Goal: Task Accomplishment & Management: Manage account settings

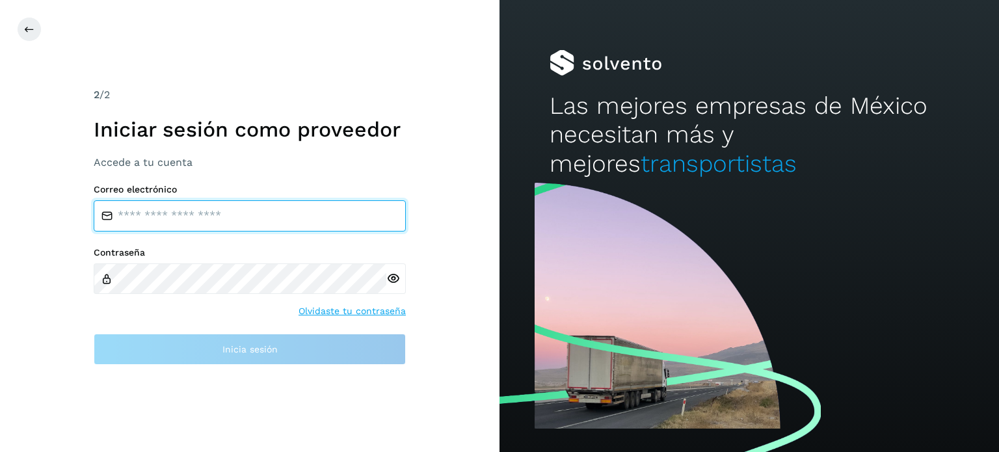
type input "**********"
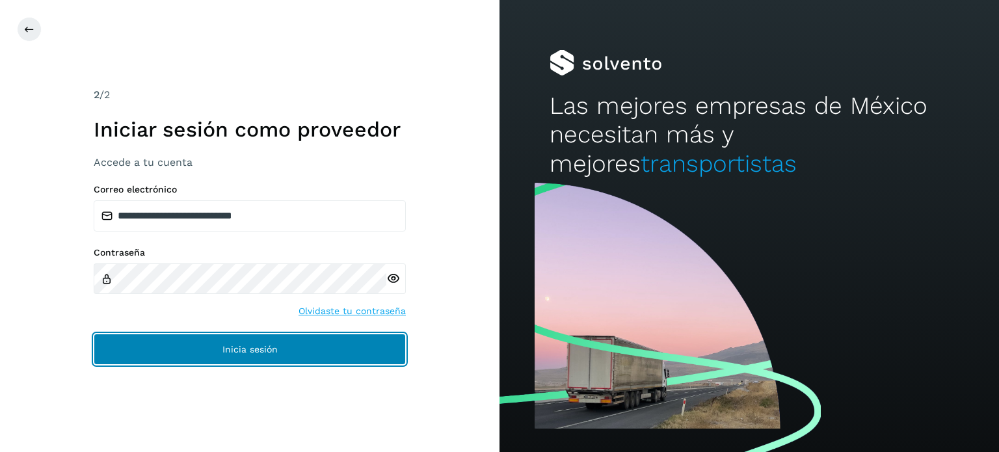
click at [130, 336] on button "Inicia sesión" at bounding box center [250, 349] width 312 height 31
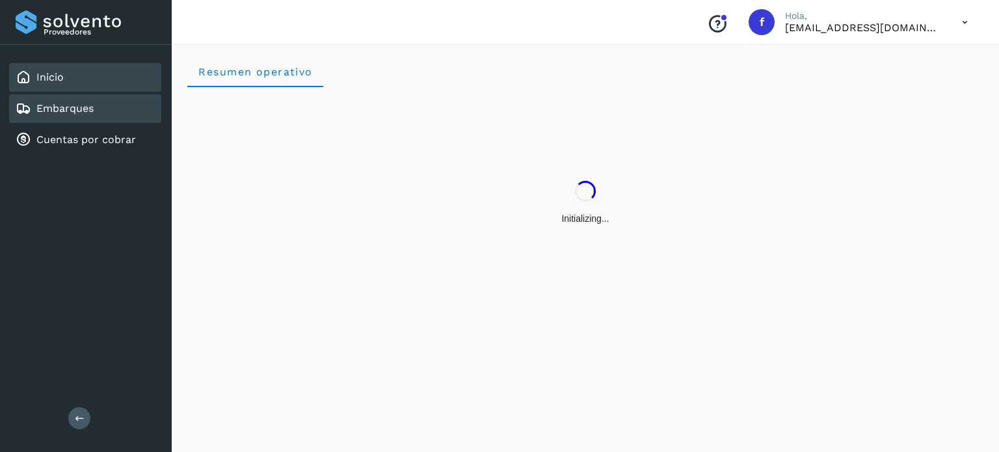
click at [55, 107] on link "Embarques" at bounding box center [64, 108] width 57 height 12
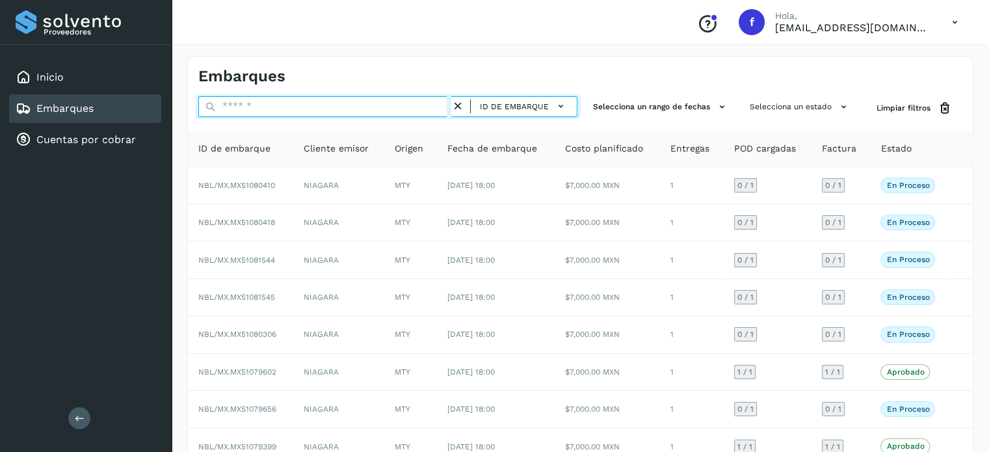
click at [278, 110] on input "text" at bounding box center [324, 106] width 253 height 21
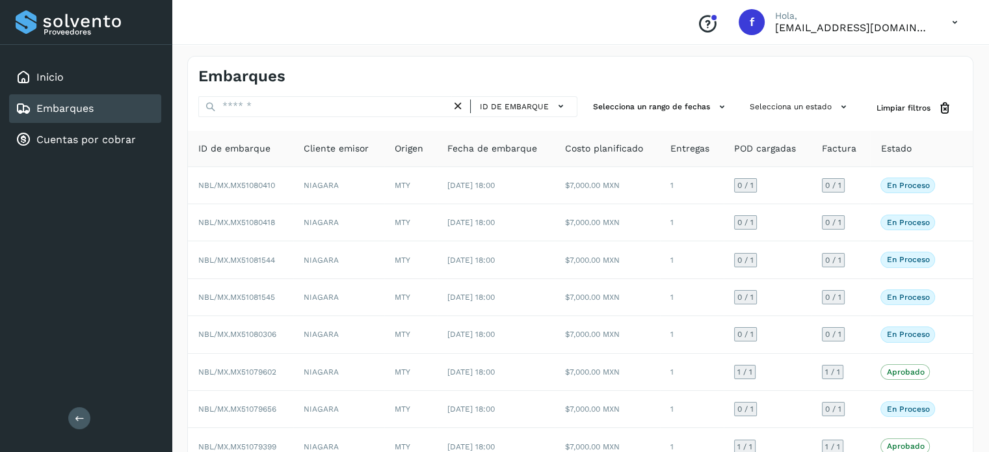
click at [524, 97] on div "ID de embarque" at bounding box center [524, 106] width 96 height 19
click at [514, 109] on span "ID de embarque" at bounding box center [514, 107] width 69 height 12
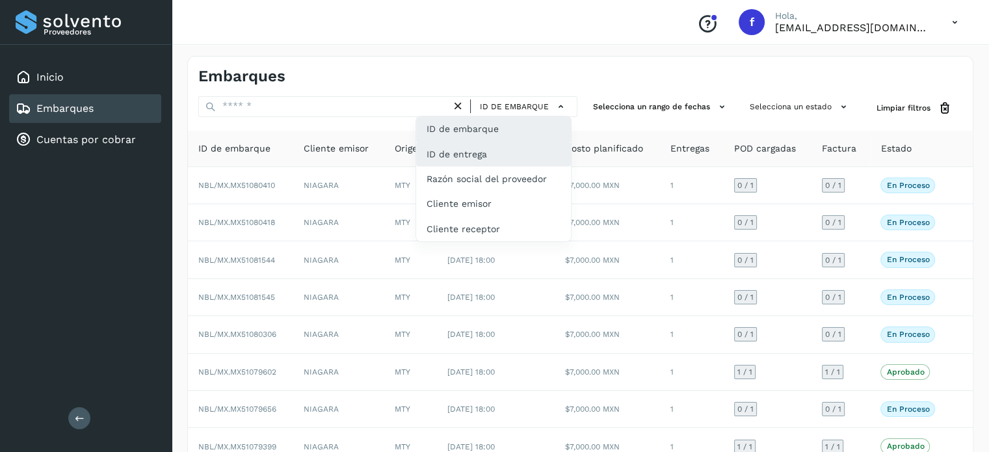
click at [494, 156] on div "ID de entrega" at bounding box center [493, 154] width 155 height 25
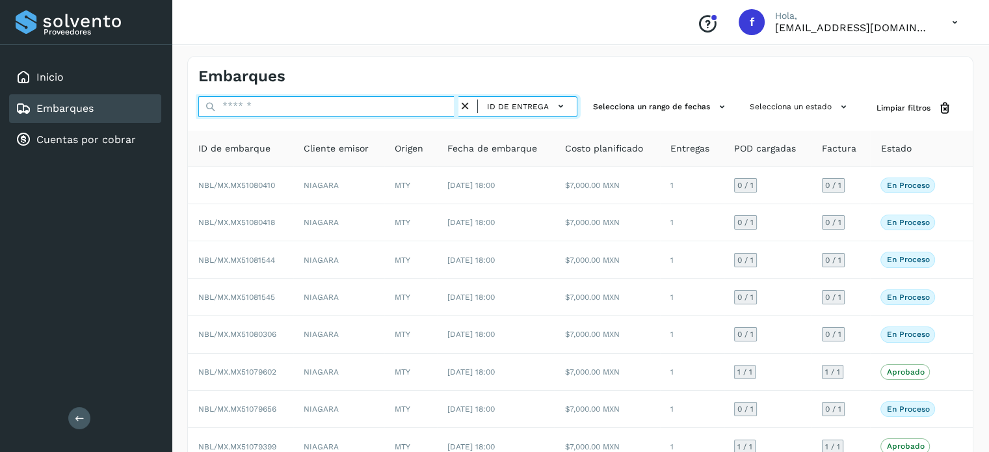
click at [258, 105] on input "text" at bounding box center [328, 106] width 260 height 21
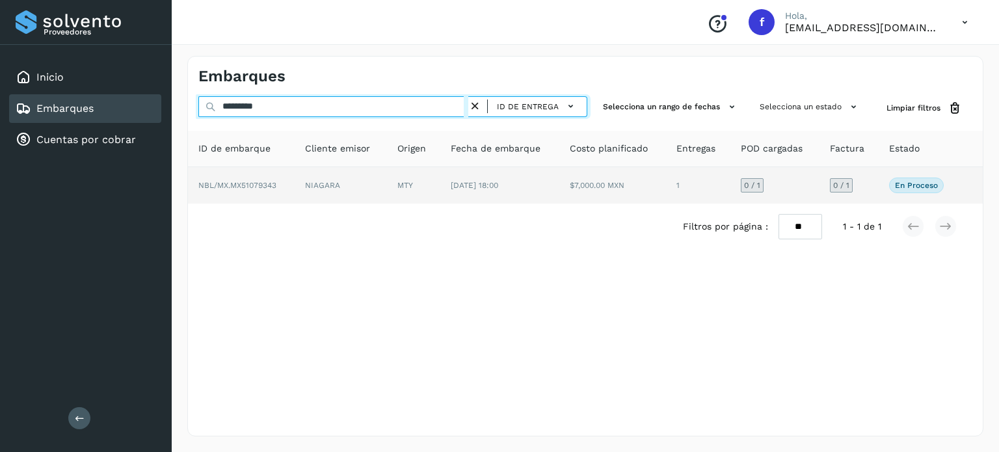
type input "*********"
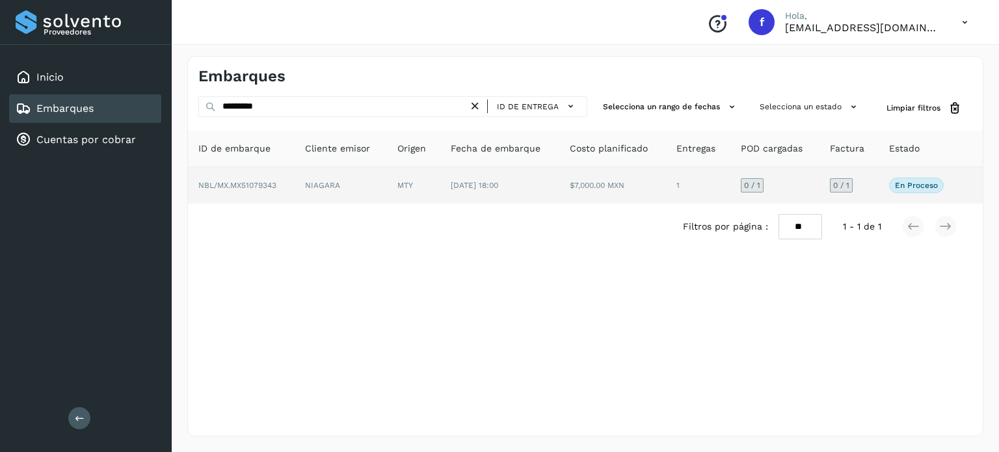
click at [232, 185] on span "NBL/MX.MX51079343" at bounding box center [237, 185] width 78 height 9
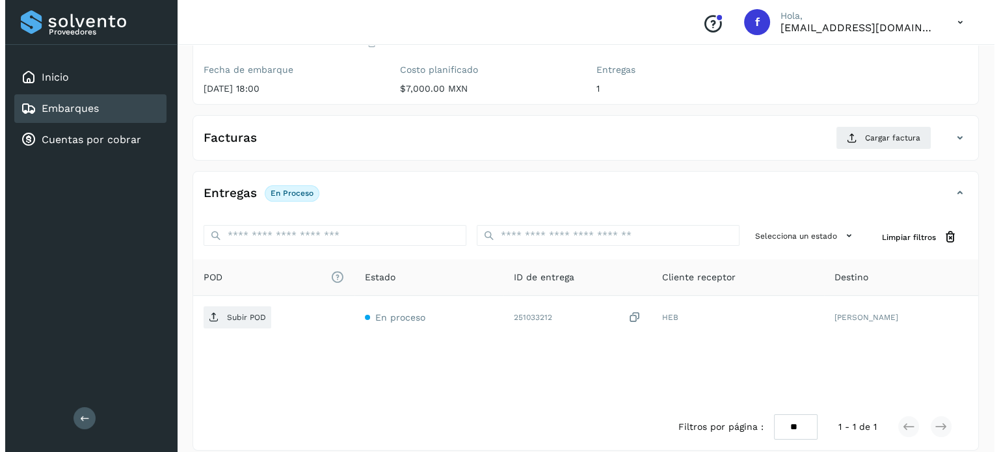
scroll to position [165, 0]
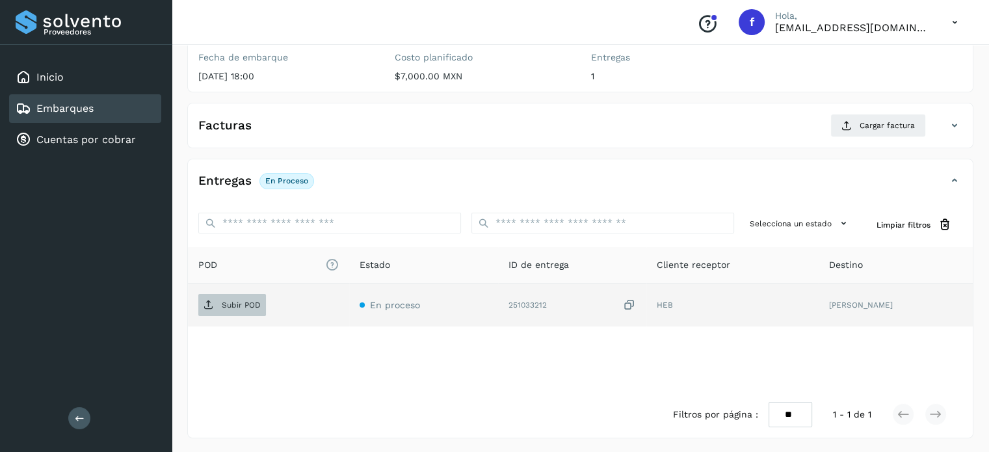
click at [226, 307] on p "Subir POD" at bounding box center [241, 305] width 39 height 9
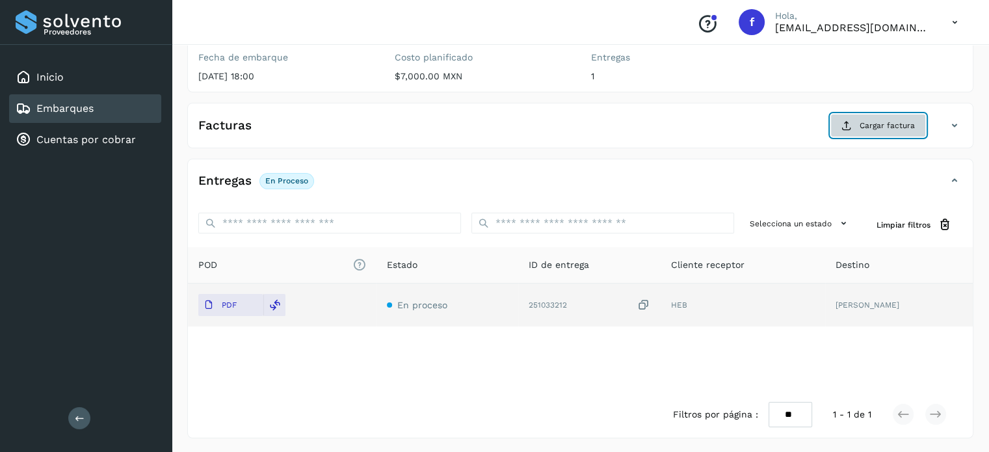
click at [874, 120] on span "Cargar factura" at bounding box center [887, 126] width 55 height 12
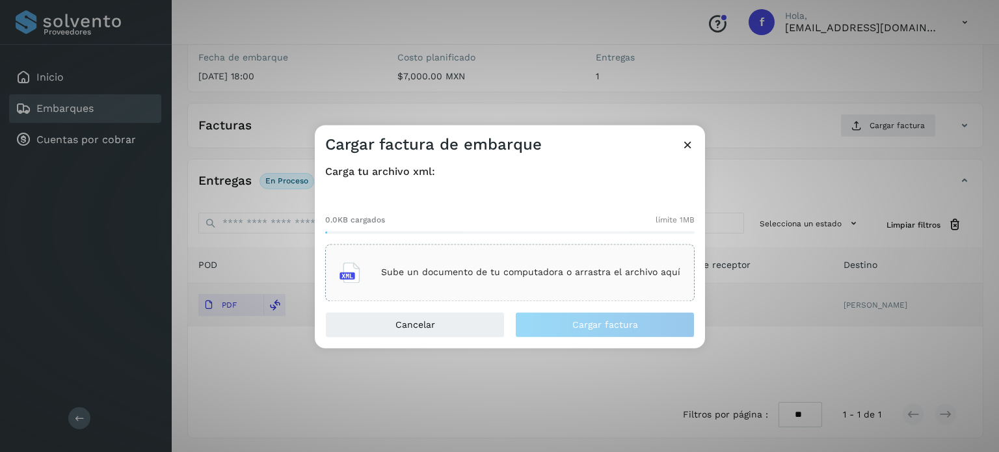
click at [444, 271] on p "Sube un documento de tu computadora o arrastra el archivo aquí" at bounding box center [530, 272] width 299 height 11
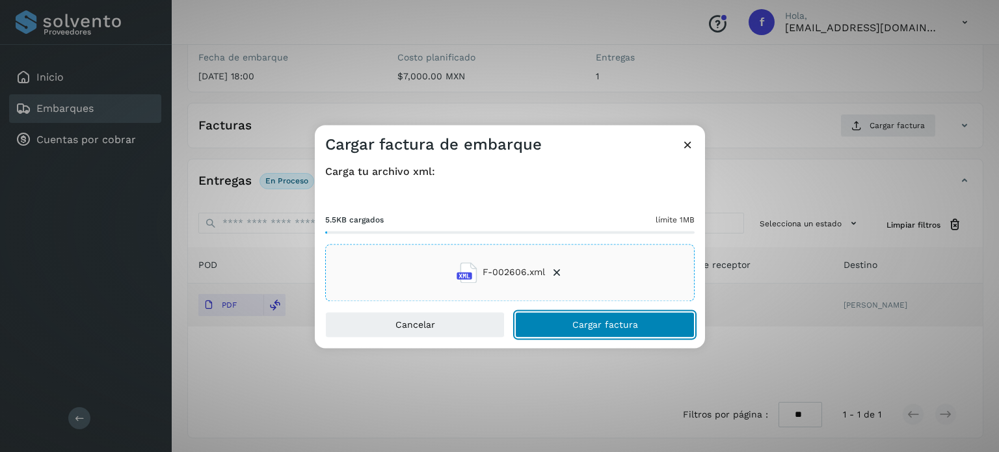
click at [565, 325] on button "Cargar factura" at bounding box center [605, 325] width 180 height 26
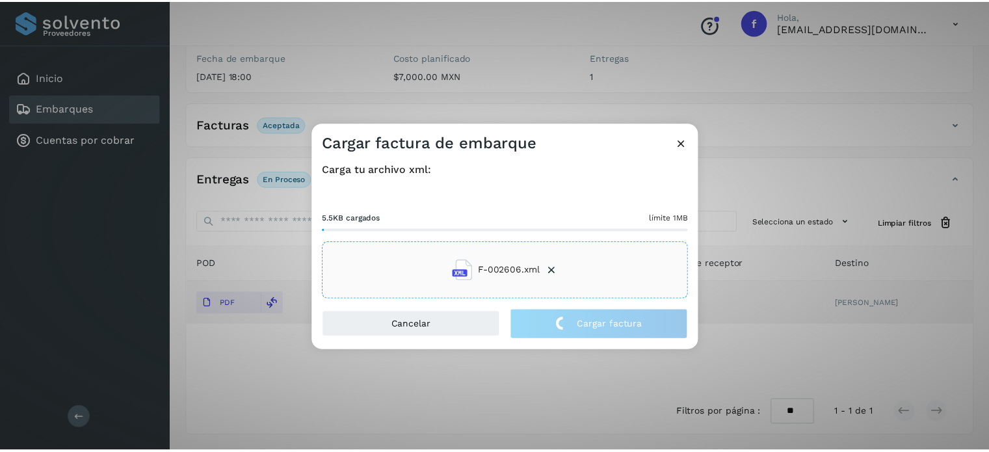
scroll to position [164, 0]
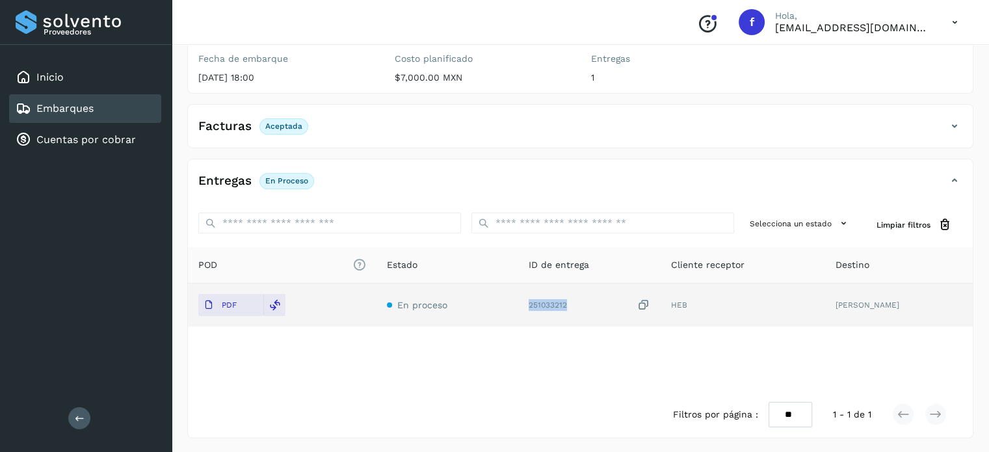
drag, startPoint x: 589, startPoint y: 304, endPoint x: 544, endPoint y: 301, distance: 45.0
click at [544, 301] on td "251033212" at bounding box center [589, 305] width 142 height 43
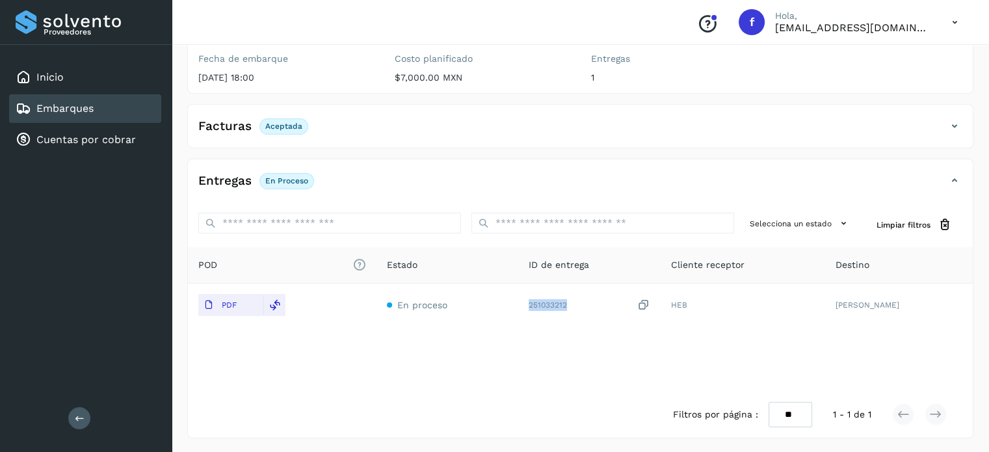
copy div "251033212"
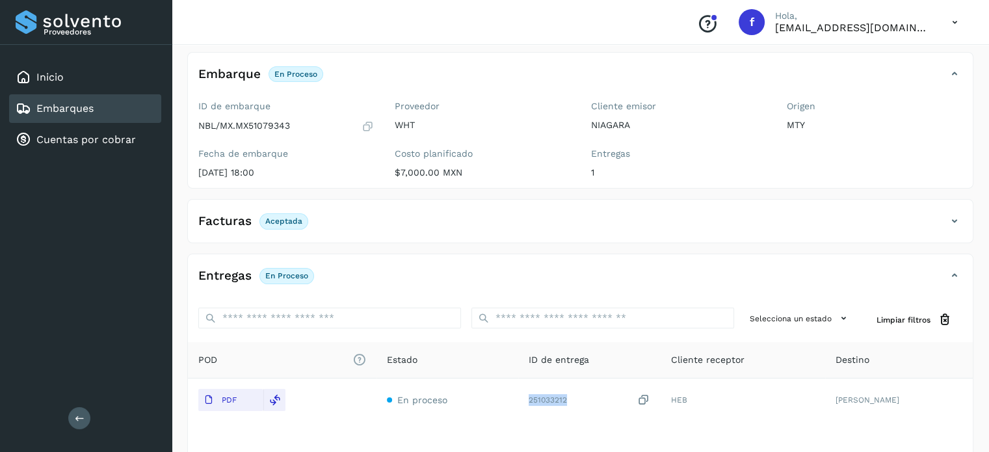
scroll to position [0, 0]
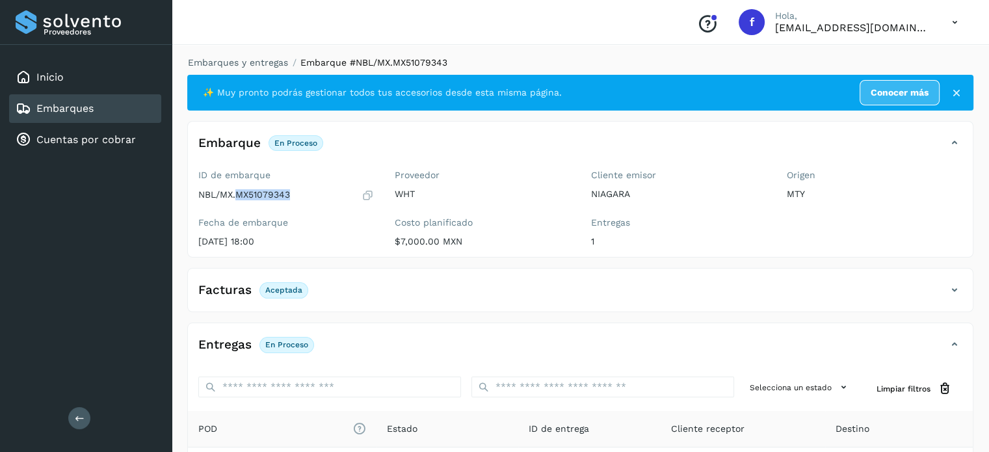
drag, startPoint x: 291, startPoint y: 196, endPoint x: 237, endPoint y: 196, distance: 54.0
click at [236, 195] on div "NBL/MX.MX51079343" at bounding box center [286, 195] width 176 height 13
copy p "MX51079343"
click at [198, 197] on div "ID de embarque NBL/MX.MX51079343 Fecha de embarque [DATE] 18:00" at bounding box center [286, 211] width 196 height 92
copy p "NBL/MX.MX51079343"
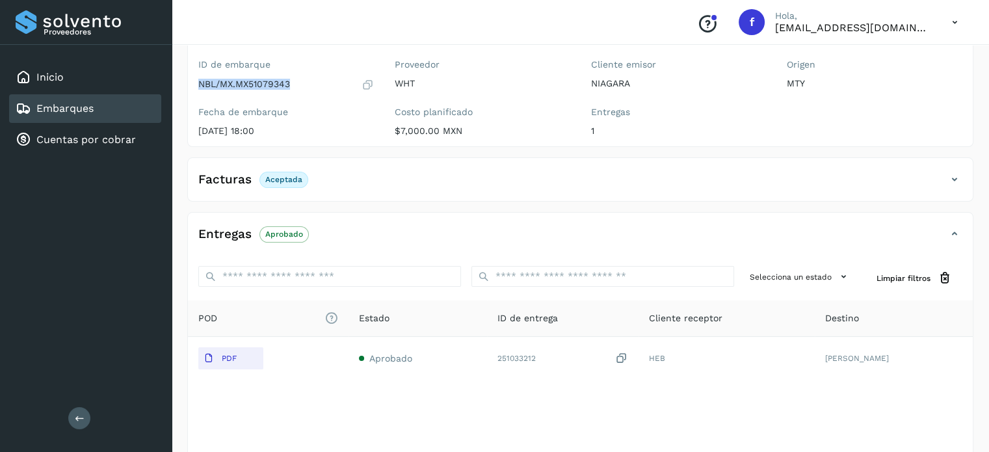
scroll to position [164, 0]
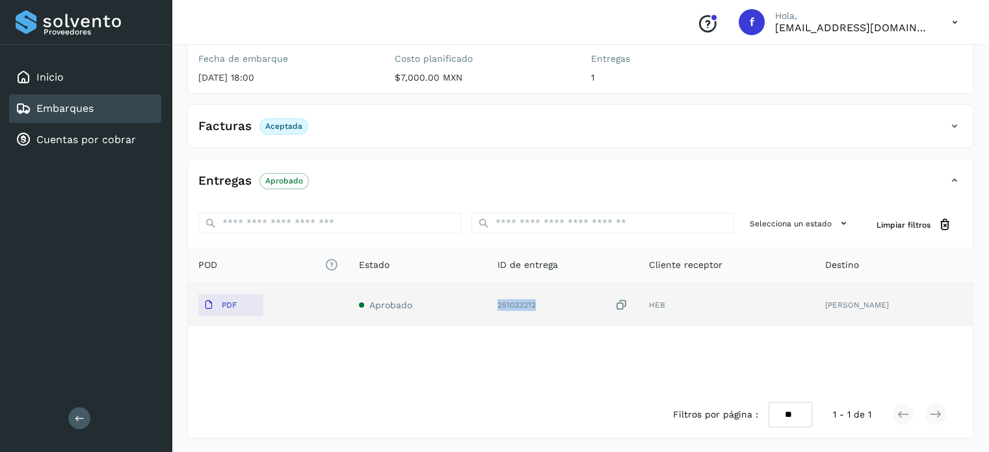
drag, startPoint x: 559, startPoint y: 304, endPoint x: 514, endPoint y: 305, distance: 44.2
click at [514, 305] on div "251033212" at bounding box center [563, 306] width 131 height 14
copy div "251033212"
